Goal: Task Accomplishment & Management: Manage account settings

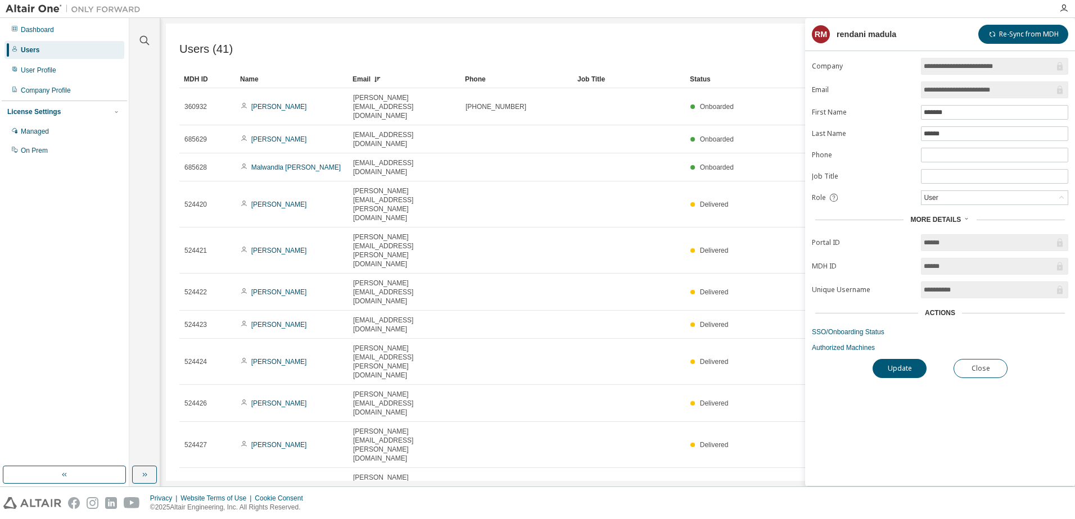
scroll to position [169, 0]
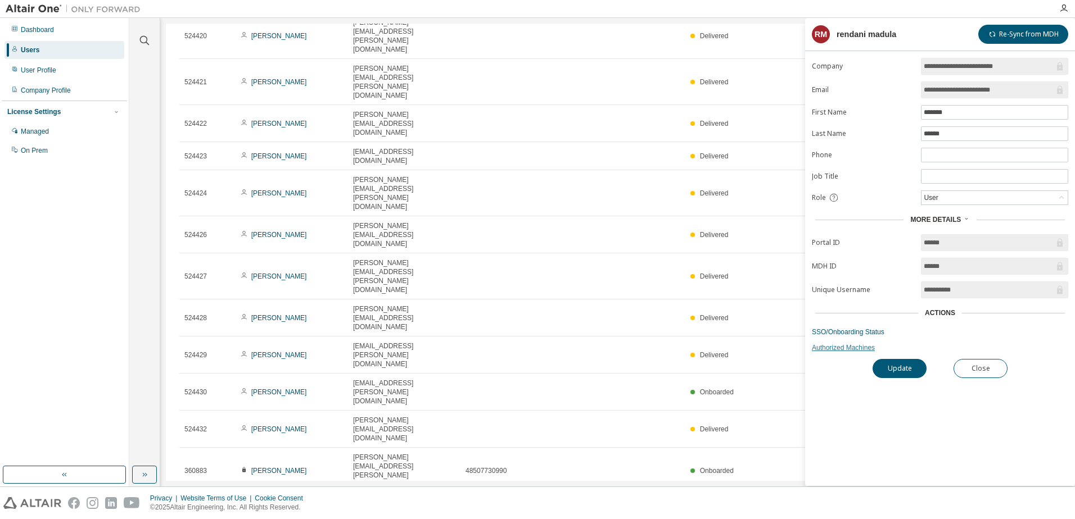
click at [836, 347] on link "Authorized Machines" at bounding box center [940, 347] width 256 height 9
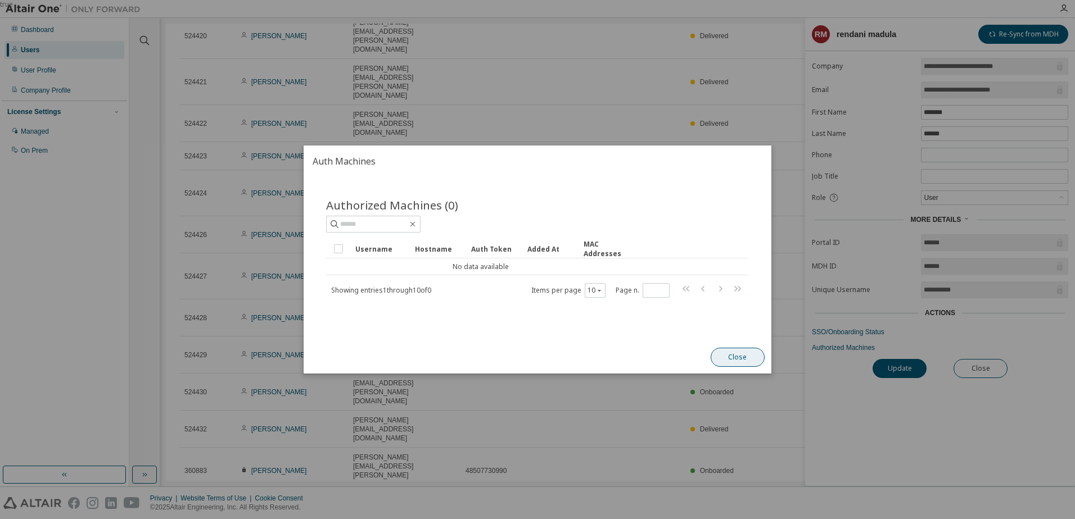
click at [741, 361] on button "Close" at bounding box center [738, 357] width 54 height 19
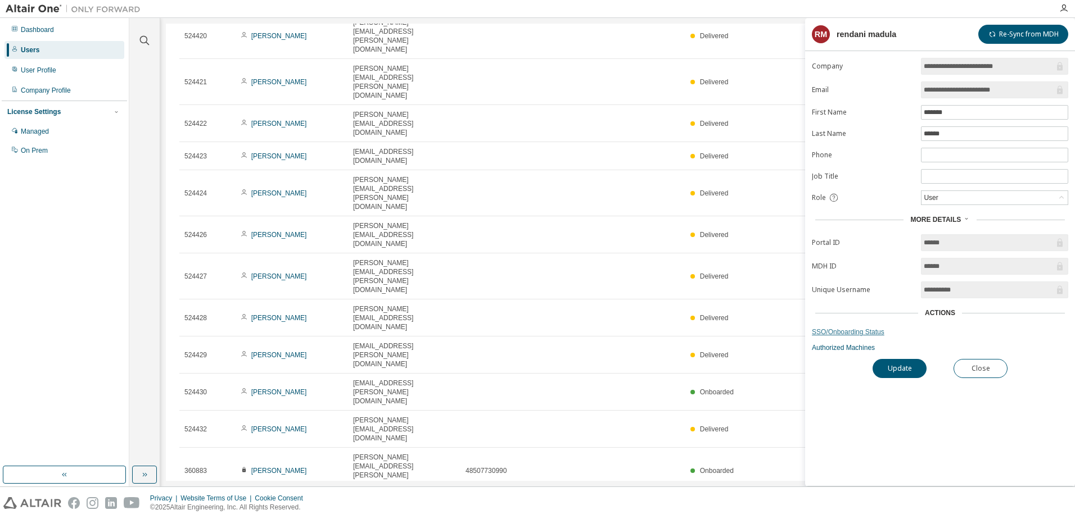
click at [840, 332] on link "SSO/Onboarding Status" at bounding box center [940, 332] width 256 height 9
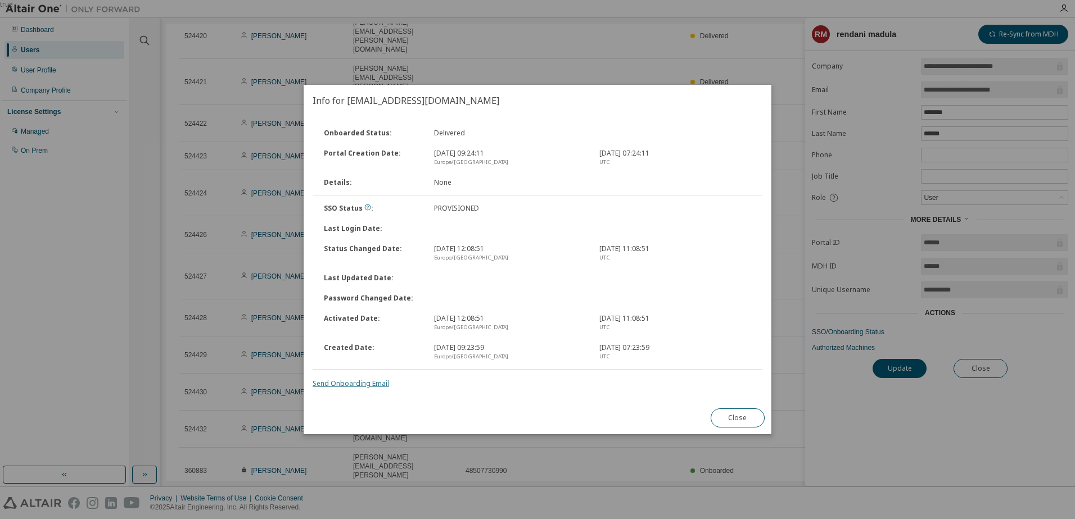
click at [348, 384] on link "Send Onboarding Email" at bounding box center [351, 384] width 76 height 10
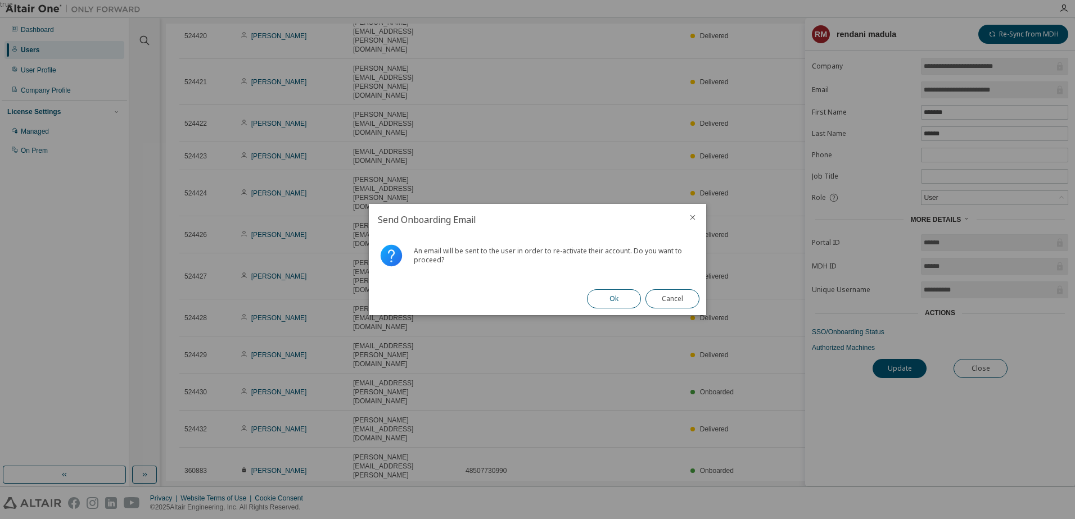
click at [612, 299] on button "Ok" at bounding box center [614, 299] width 54 height 19
click at [668, 296] on button "Close" at bounding box center [672, 299] width 54 height 19
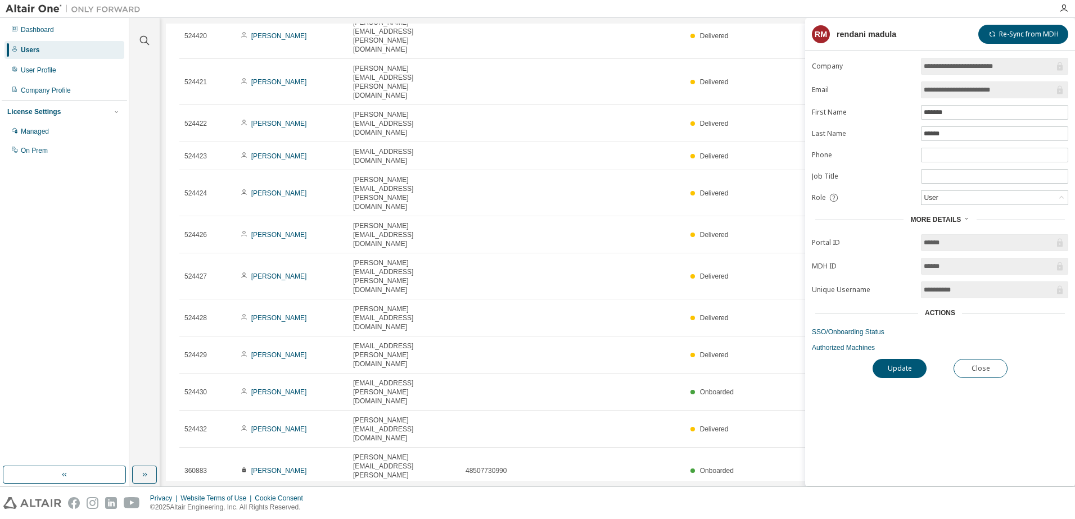
click at [121, 269] on div "Dashboard Users User Profile Company Profile License Settings Managed On Prem" at bounding box center [64, 242] width 125 height 445
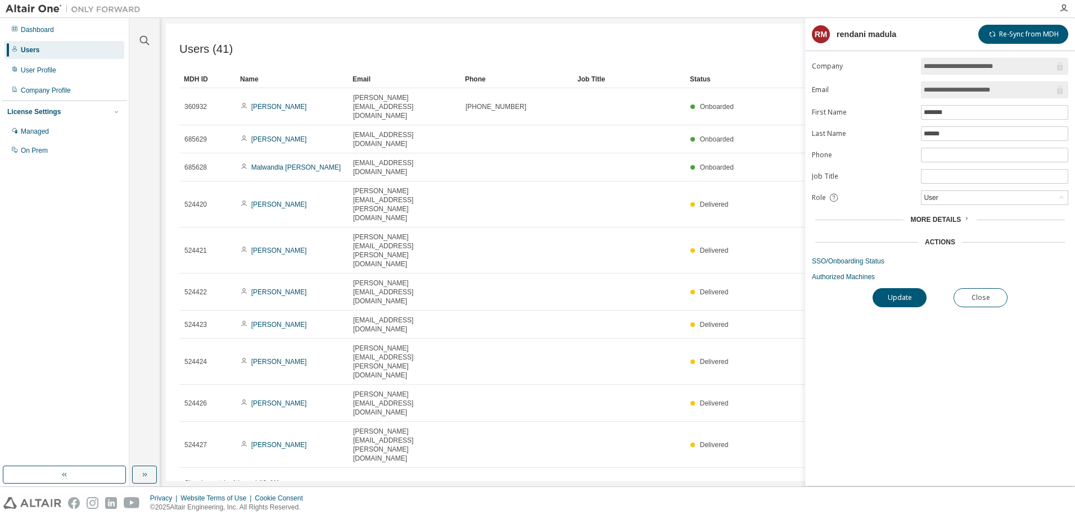
click at [756, 377] on div "Users (41) Import From CSV Export To CSV Add User Clear Load Save Save As Field…" at bounding box center [617, 253] width 903 height 458
click at [989, 301] on button "Close" at bounding box center [980, 297] width 54 height 19
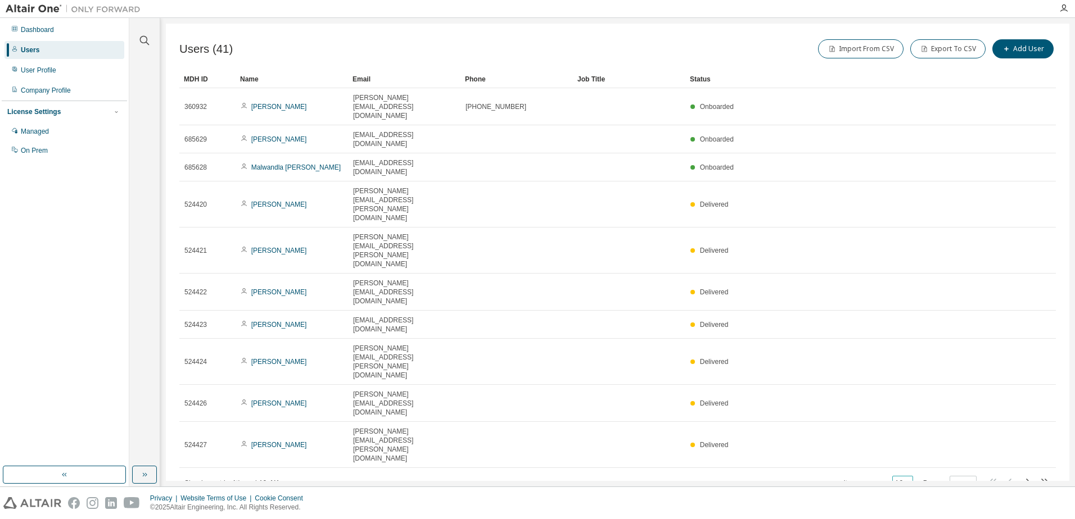
click at [910, 480] on icon "button" at bounding box center [906, 483] width 7 height 7
click at [910, 349] on div "50" at bounding box center [939, 349] width 90 height 13
click at [366, 80] on div "Email" at bounding box center [403, 79] width 103 height 18
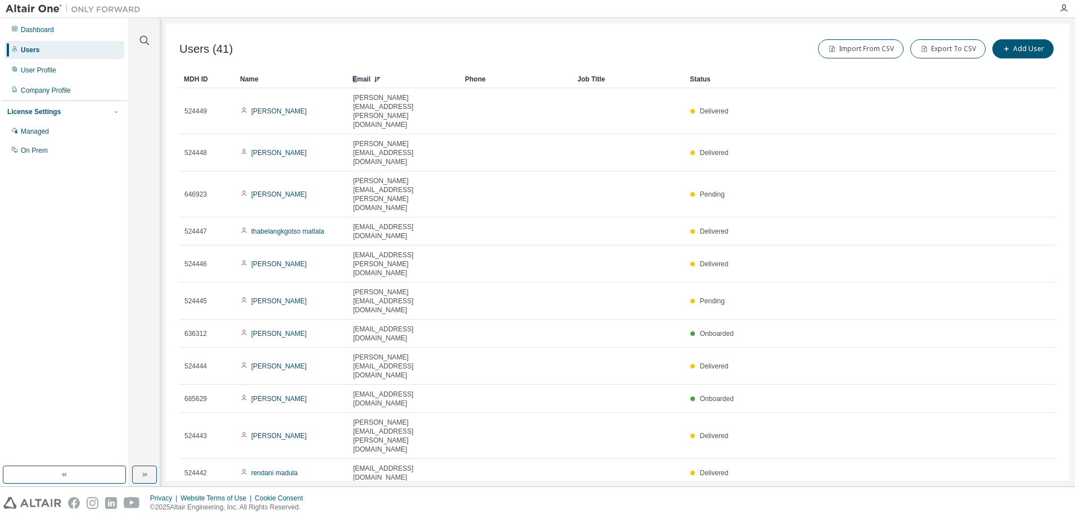
click at [355, 79] on div "Email" at bounding box center [403, 79] width 103 height 18
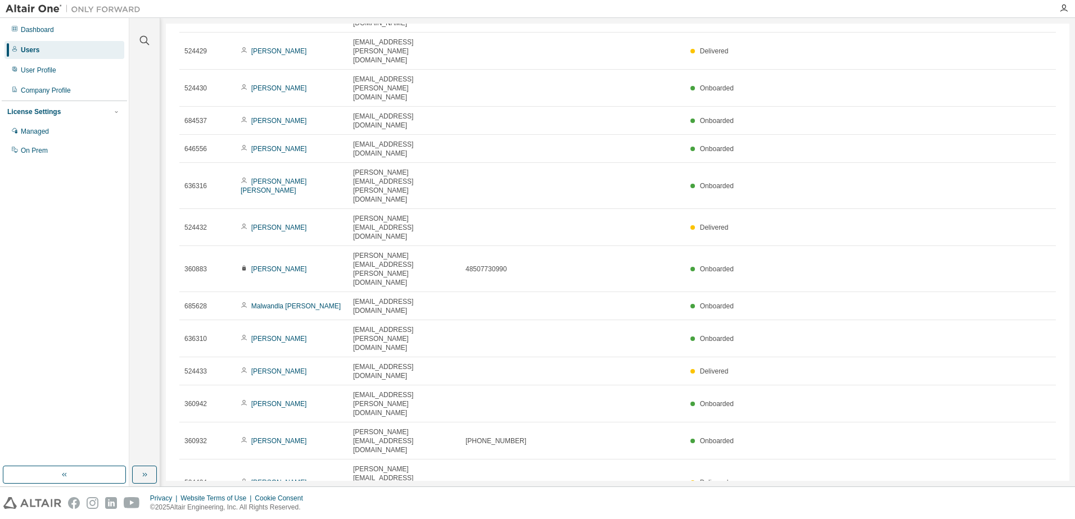
scroll to position [443, 0]
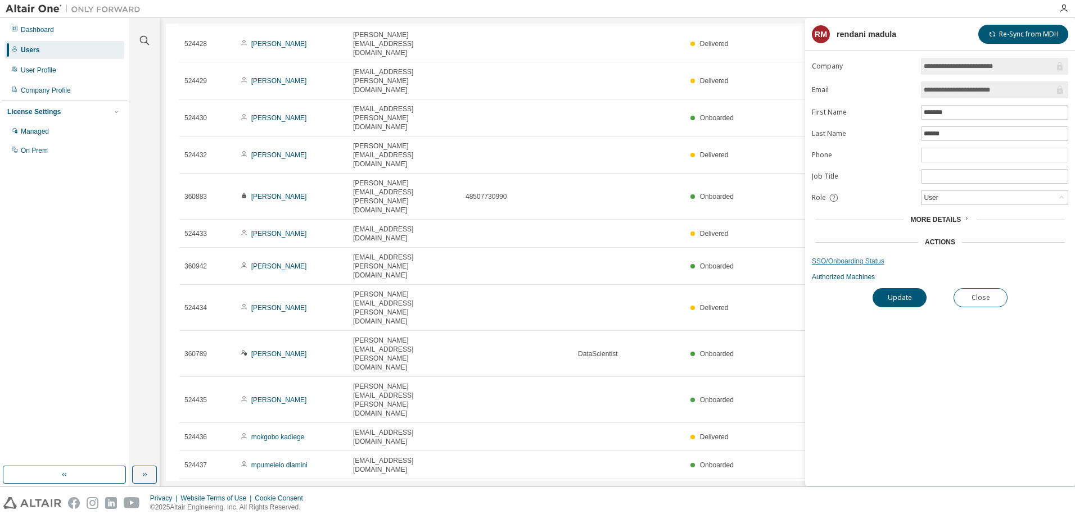
click at [836, 258] on link "SSO/Onboarding Status" at bounding box center [940, 261] width 256 height 9
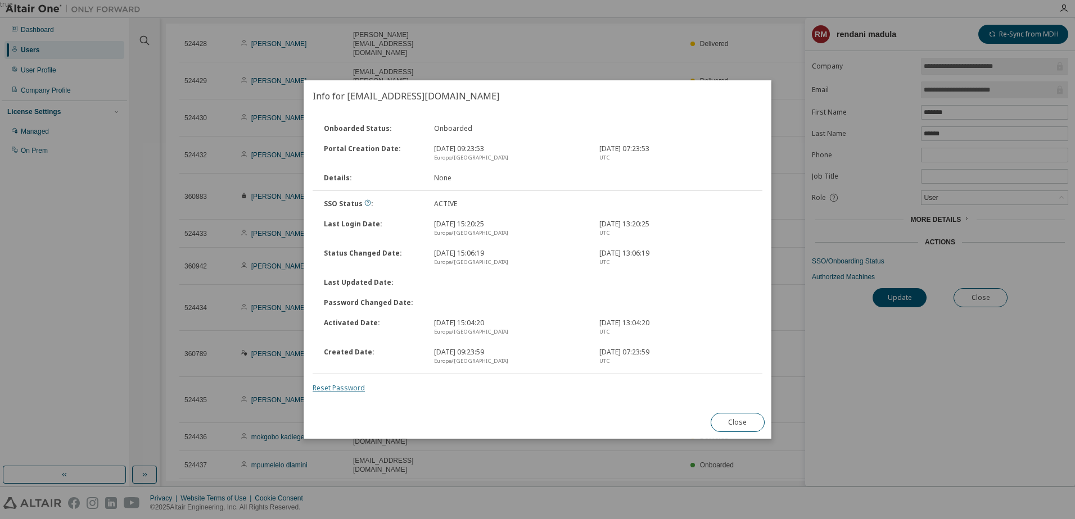
click at [341, 388] on link "Reset Password" at bounding box center [339, 388] width 52 height 10
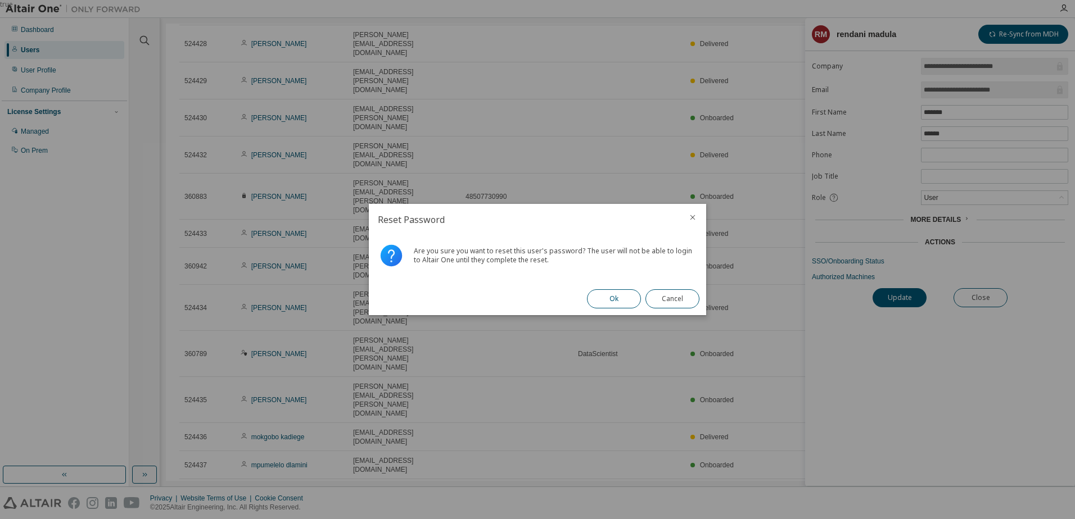
click at [614, 297] on button "Ok" at bounding box center [614, 299] width 54 height 19
